Goal: Find specific page/section: Find specific page/section

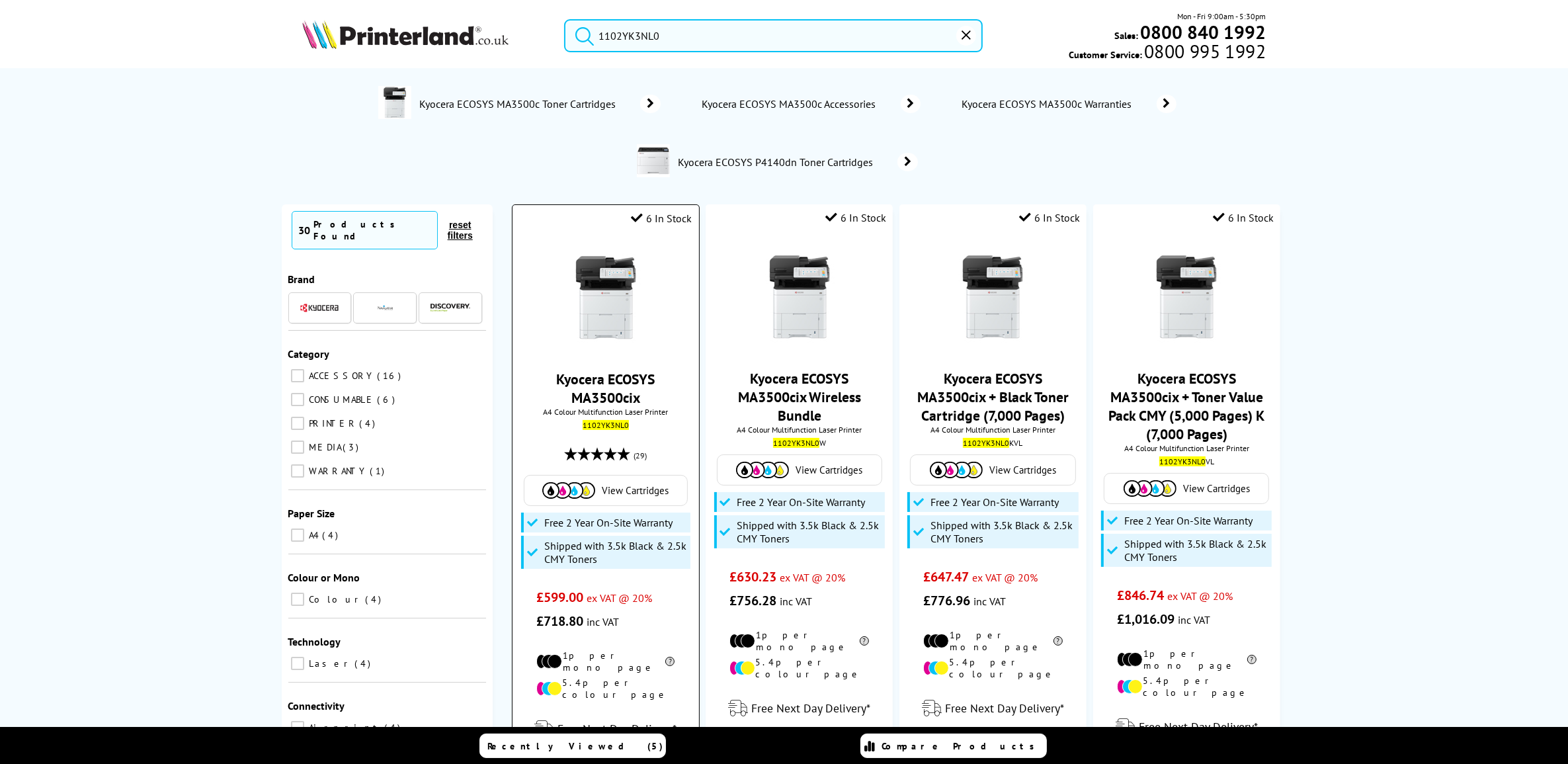
type input "1102YK3NL0"
click at [615, 395] on link "Kyocera ECOSYS MA3500cix" at bounding box center [605, 388] width 98 height 37
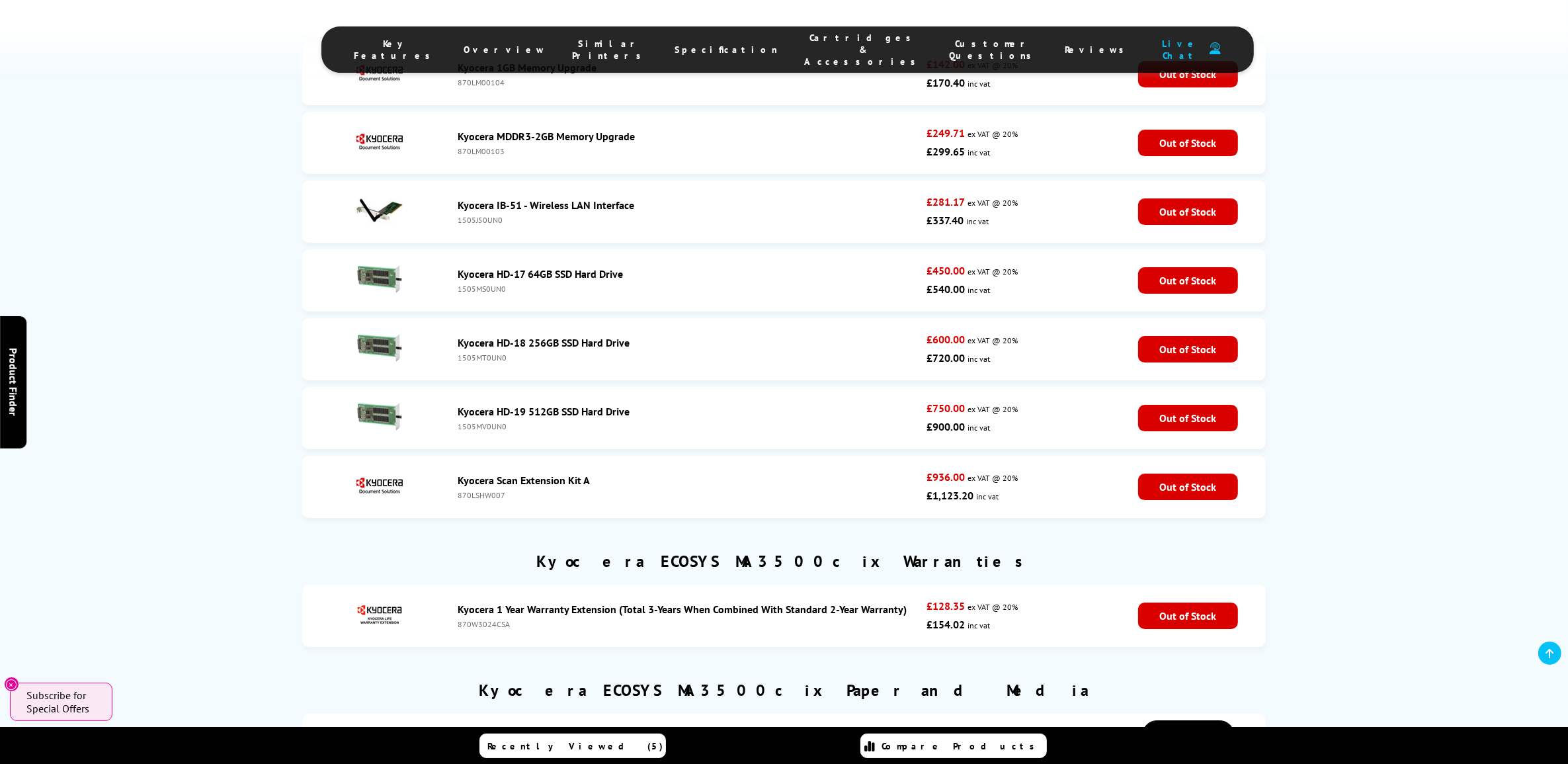
scroll to position [5393, 0]
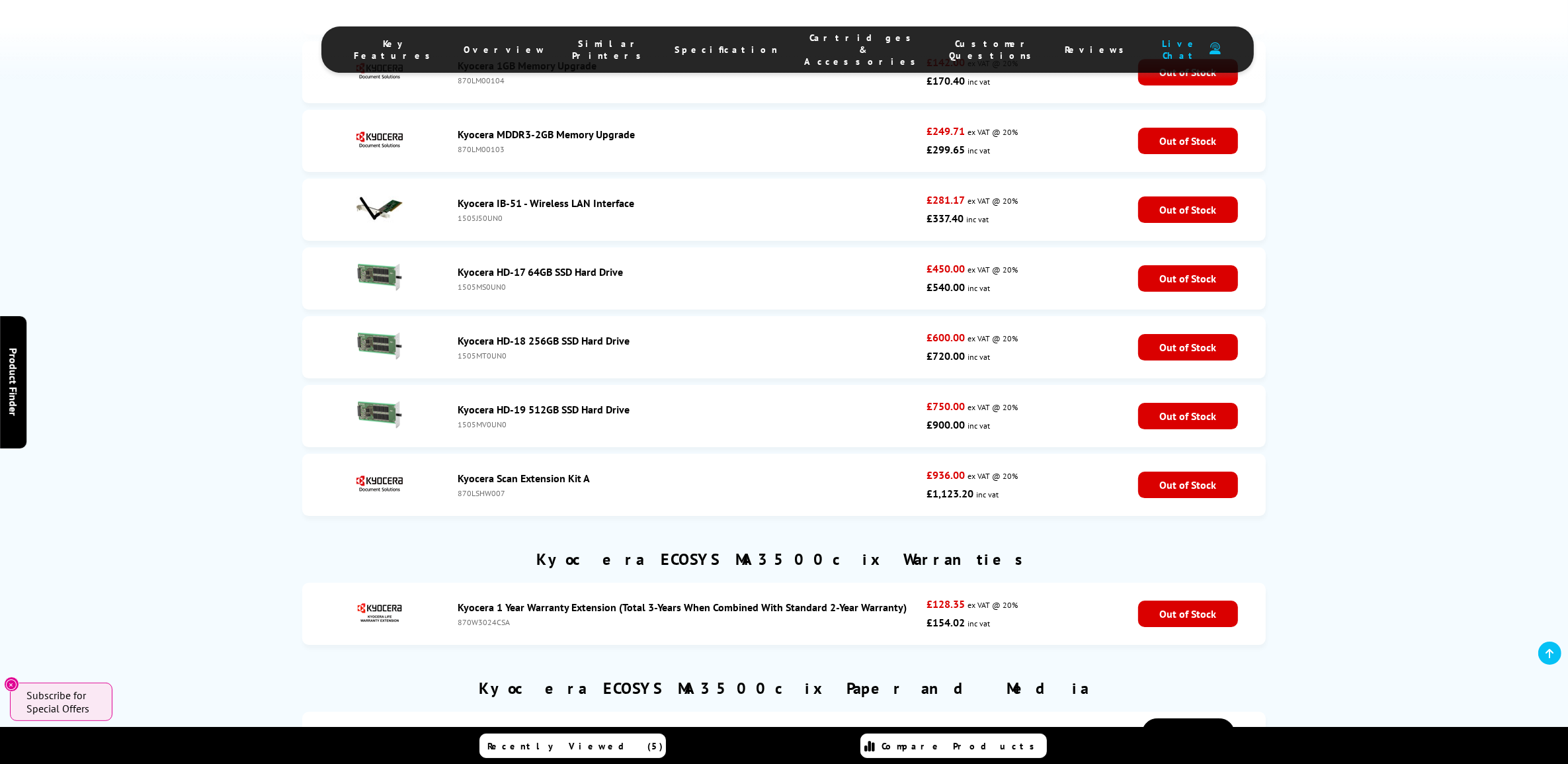
drag, startPoint x: 524, startPoint y: 432, endPoint x: 456, endPoint y: 437, distance: 68.2
click at [456, 600] on div "Kyocera 1 Year Warranty Extension (Total 3-Years When Combined With Standard 2-…" at bounding box center [689, 614] width 476 height 26
copy div "870W3024CSA"
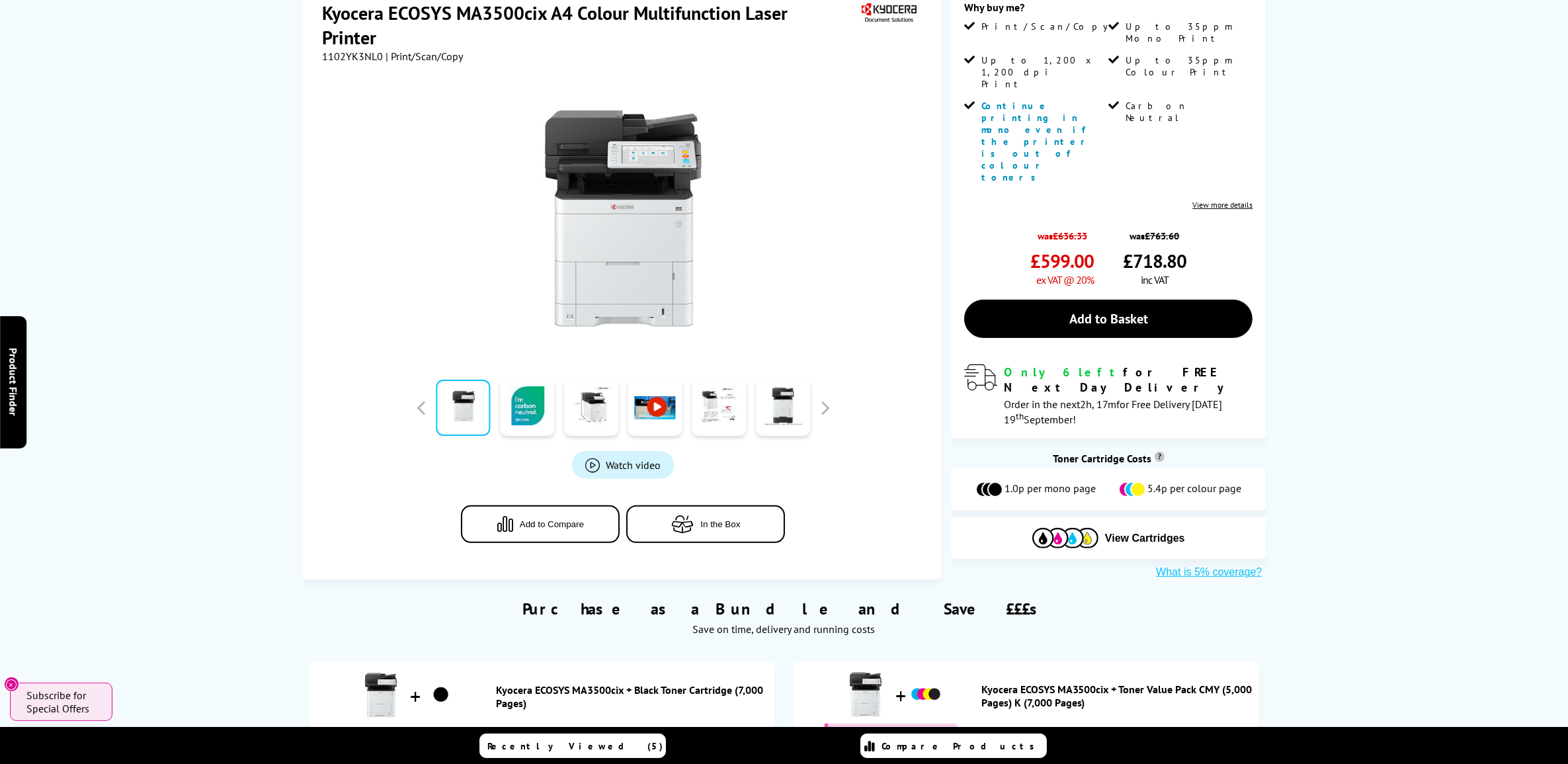
scroll to position [0, 0]
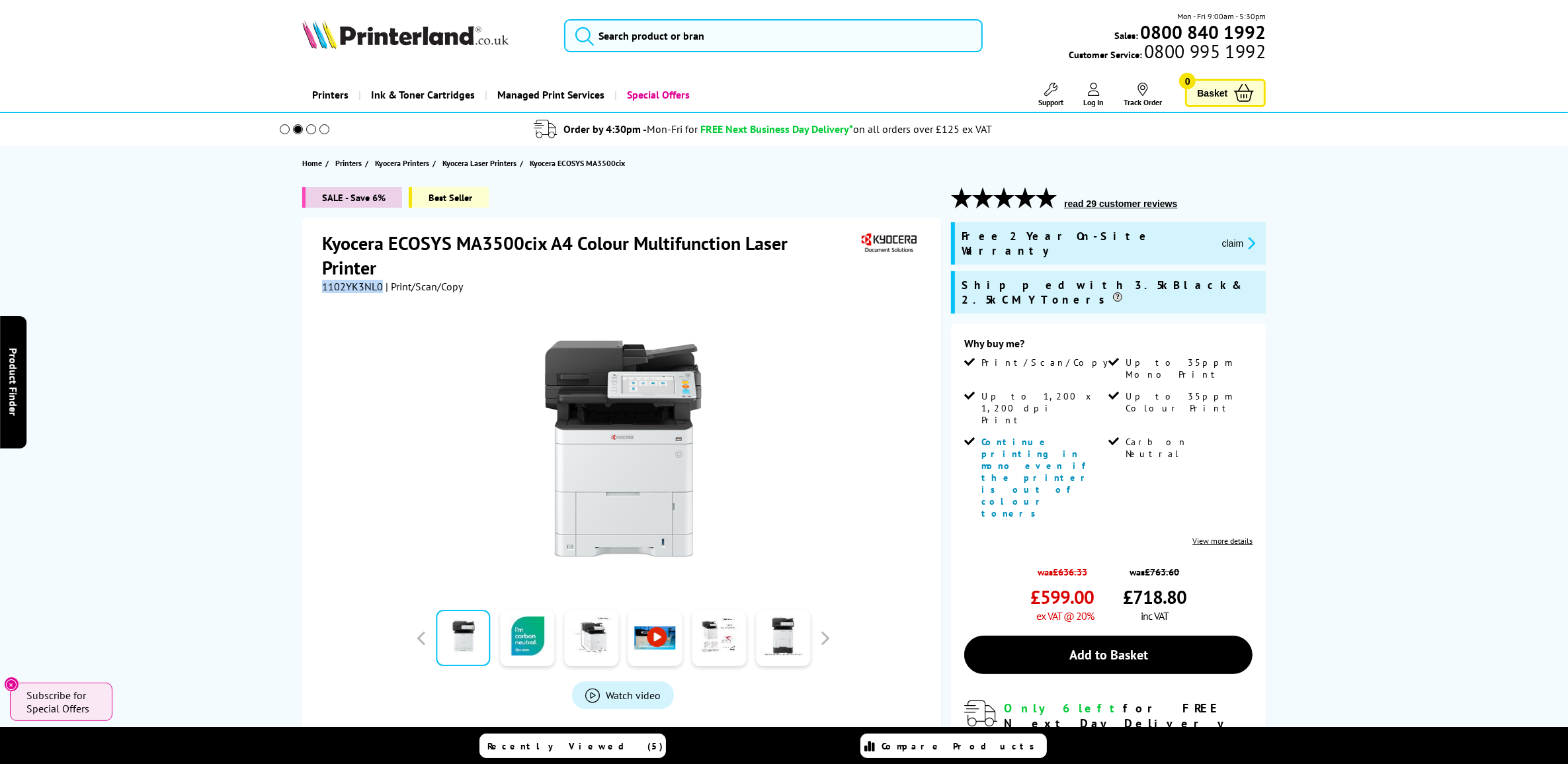
drag, startPoint x: 379, startPoint y: 265, endPoint x: 295, endPoint y: 266, distance: 84.0
click at [295, 266] on div "SALE - Save 6% Best Seller Kyocera ECOSYS MA3500cix A4 Colour Multifunction Las…" at bounding box center [784, 551] width 1058 height 728
copy span "1102YK3NL0"
